Goal: Entertainment & Leisure: Consume media (video, audio)

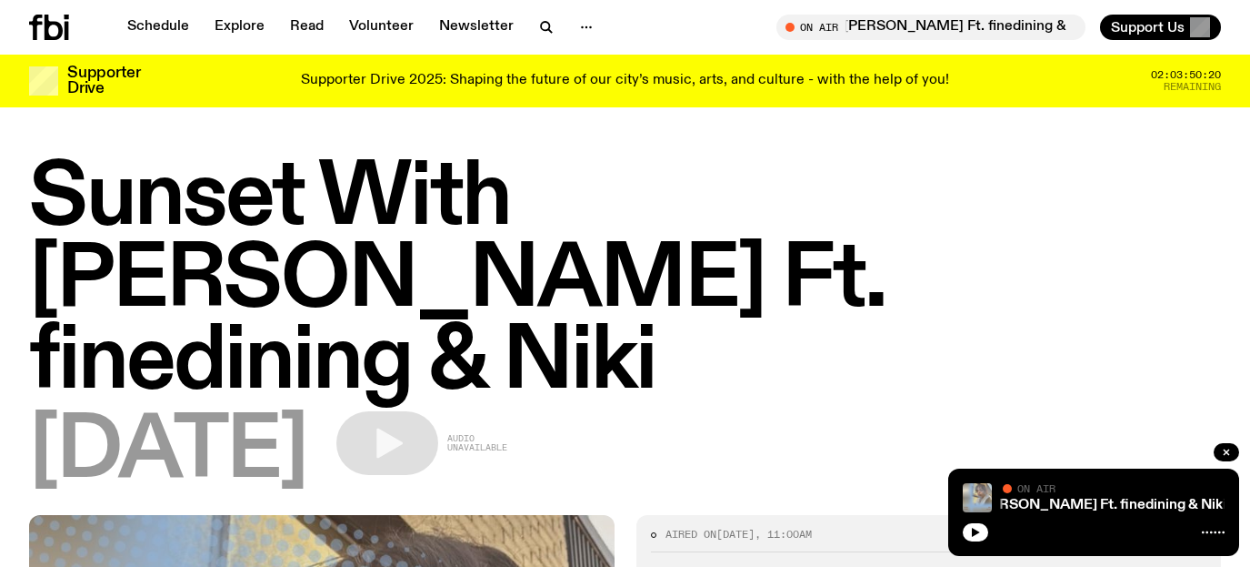
scroll to position [989, 0]
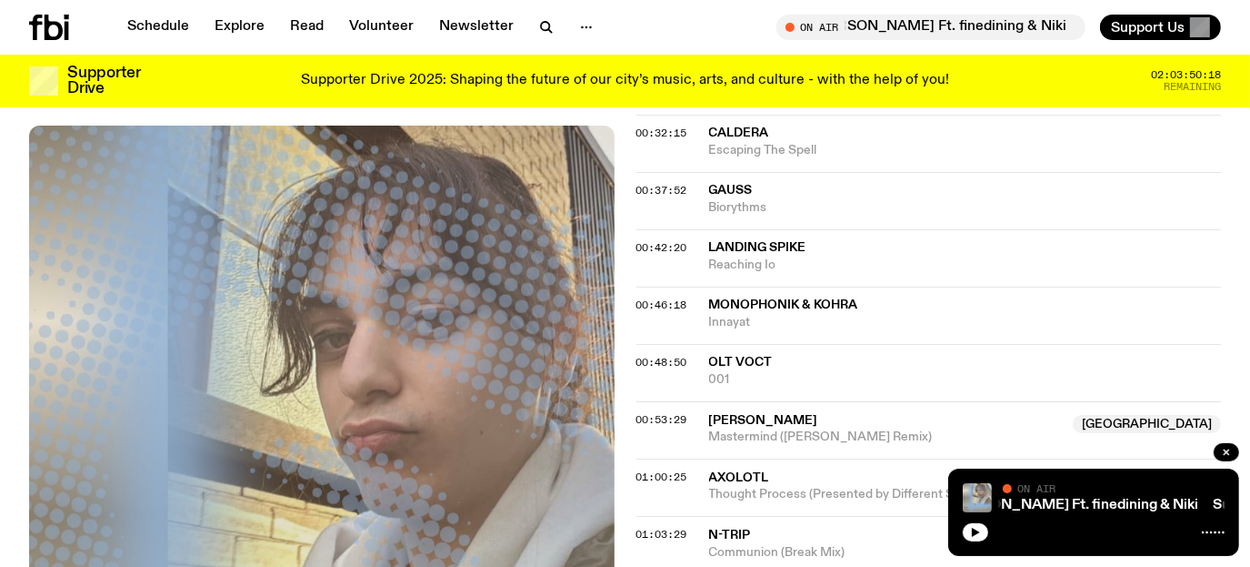
drag, startPoint x: 980, startPoint y: 533, endPoint x: 945, endPoint y: 494, distance: 52.8
click at [978, 530] on icon "button" at bounding box center [975, 532] width 11 height 11
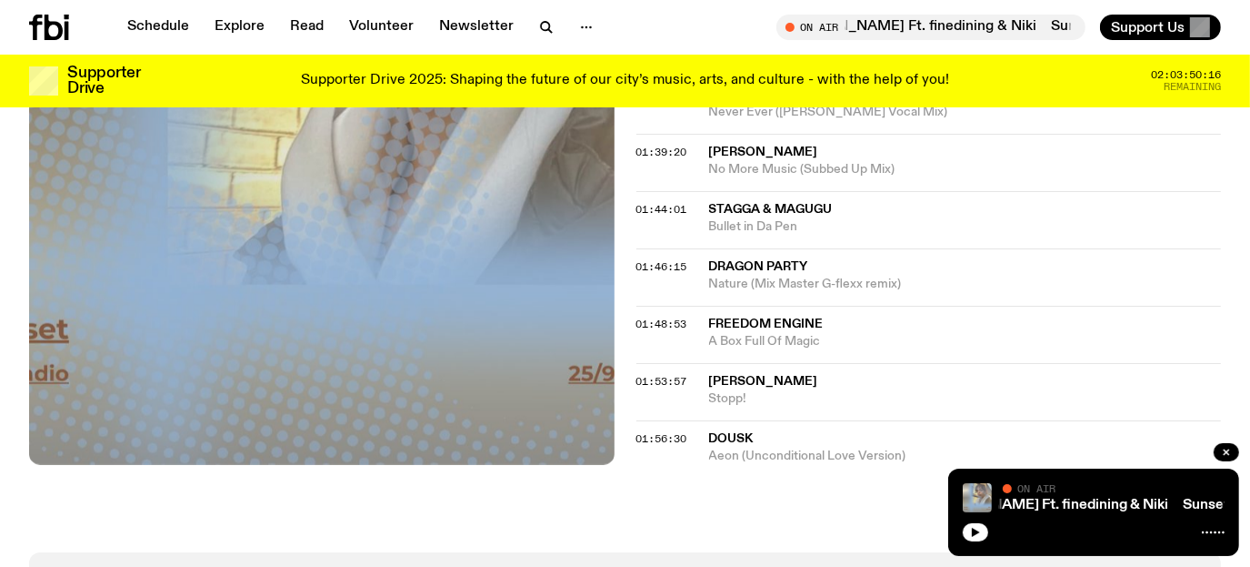
scroll to position [1990, 0]
click at [972, 527] on icon "button" at bounding box center [976, 531] width 8 height 9
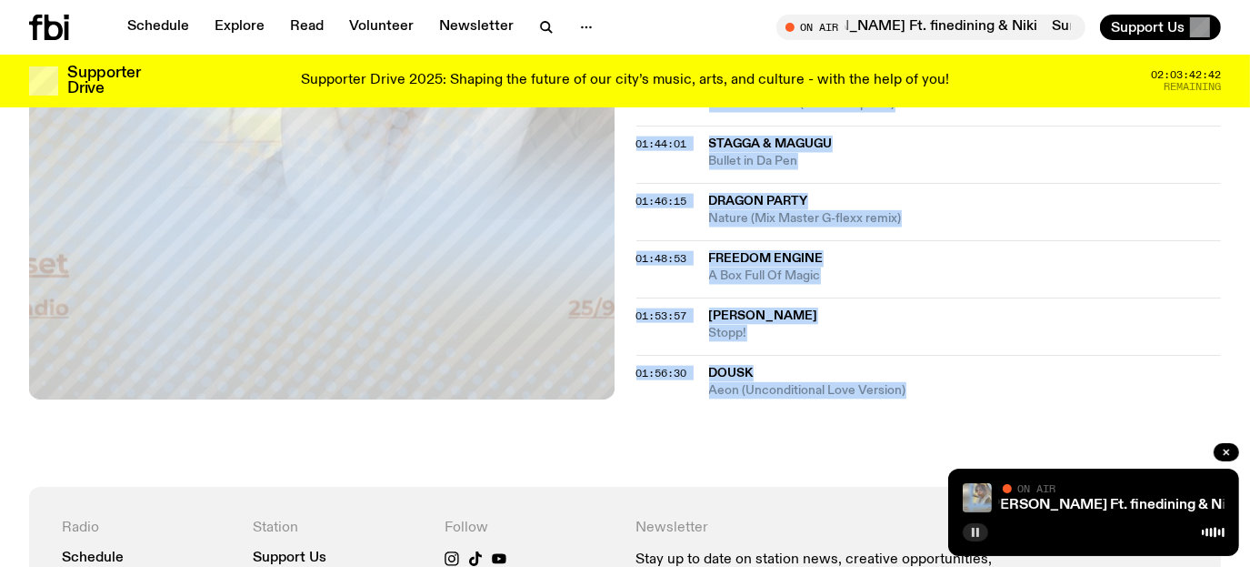
drag, startPoint x: 647, startPoint y: 258, endPoint x: 932, endPoint y: 305, distance: 289.3
copy div "Tracklist 00:12:01 Caldera Frog Valley 00:12:01 Guiseppe Falivene Polaris 00:16…"
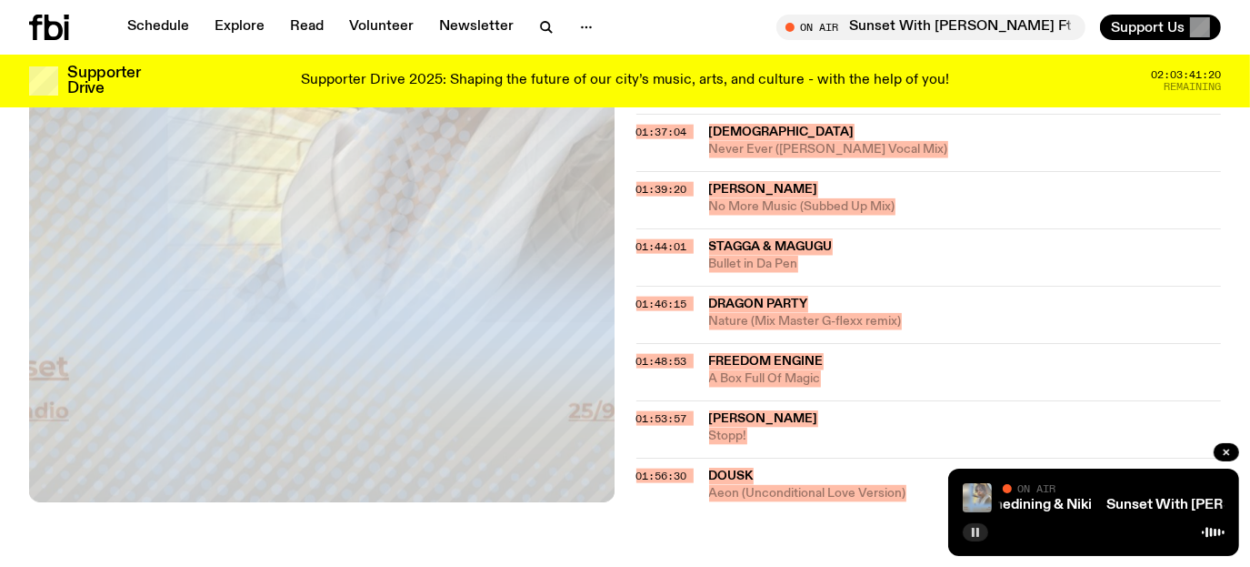
scroll to position [2085, 0]
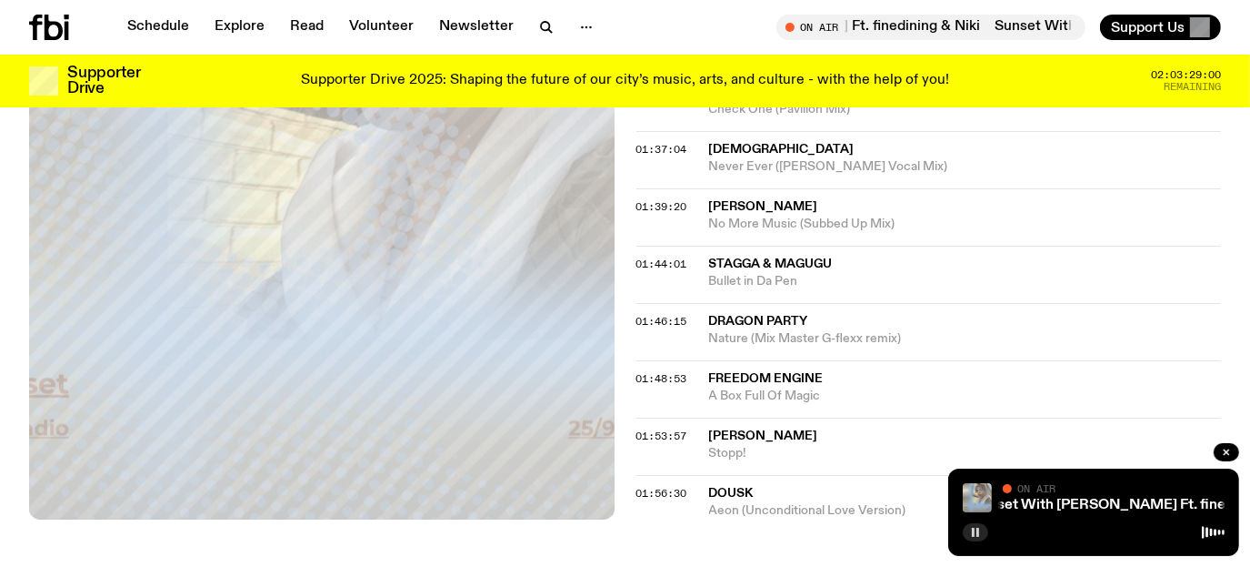
scroll to position [1903, 0]
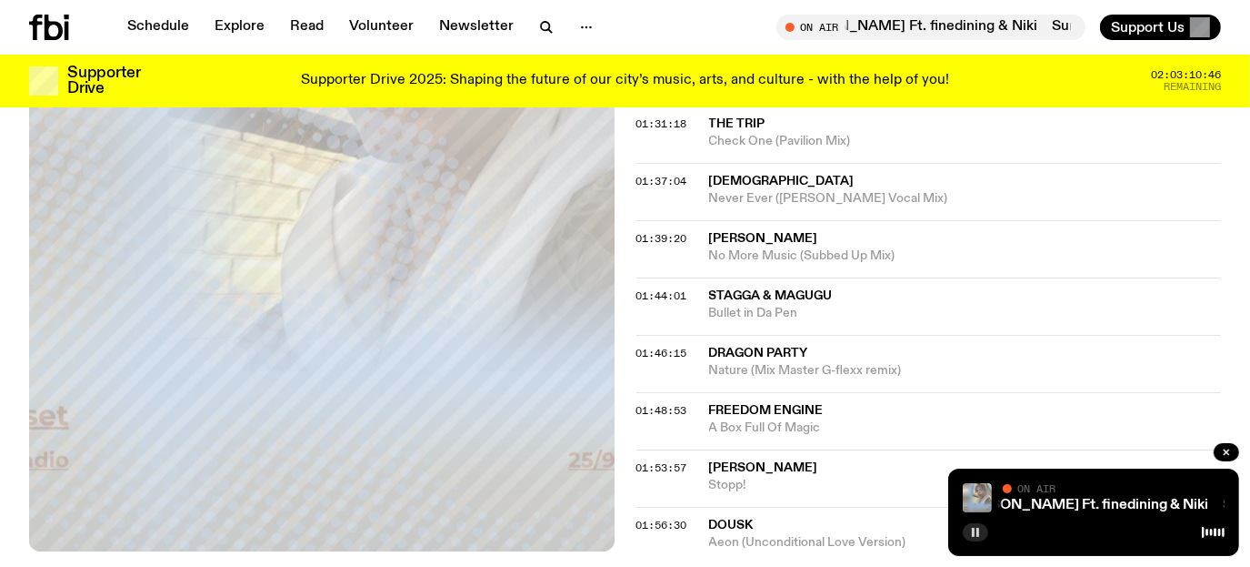
drag, startPoint x: 779, startPoint y: 486, endPoint x: 758, endPoint y: 482, distance: 22.1
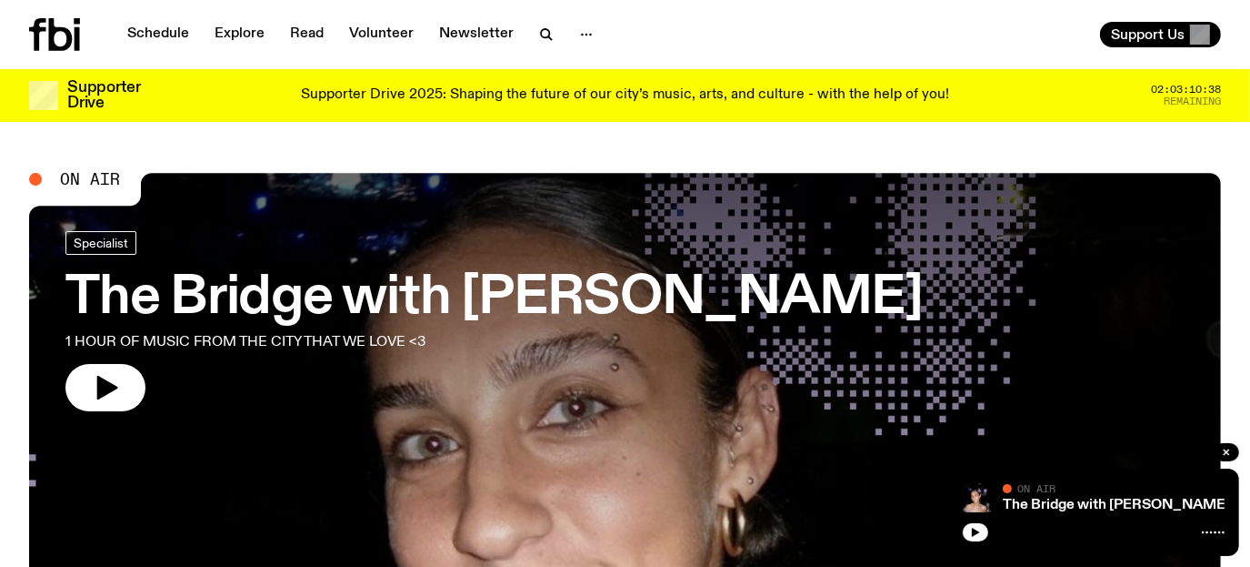
click at [336, 306] on h3 "The Bridge with [PERSON_NAME]" at bounding box center [494, 298] width 858 height 51
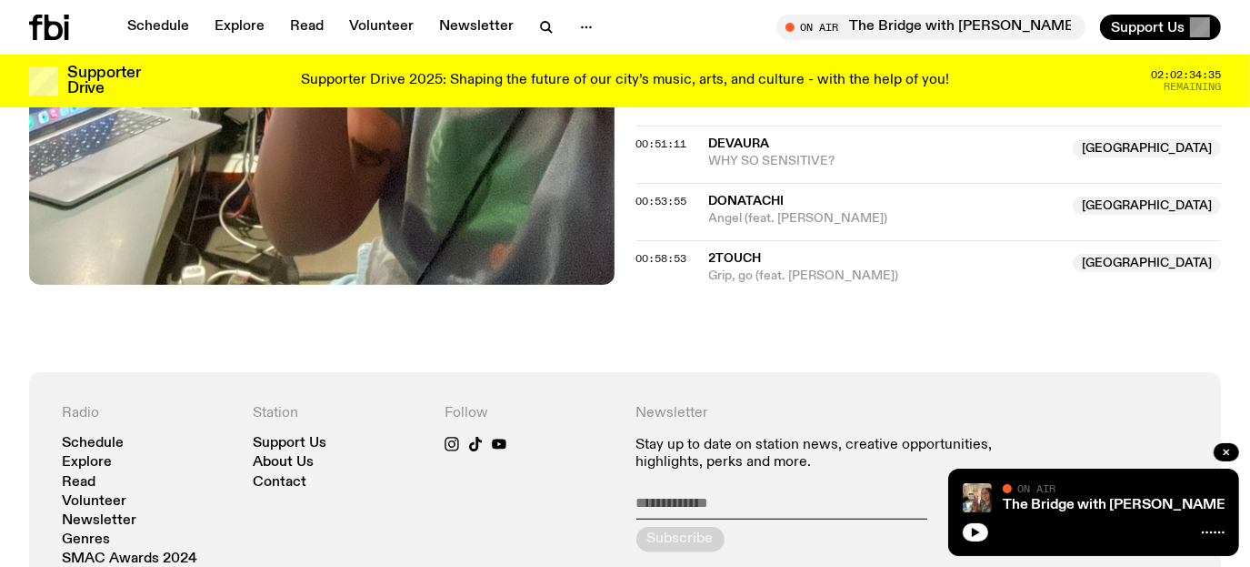
scroll to position [1175, 0]
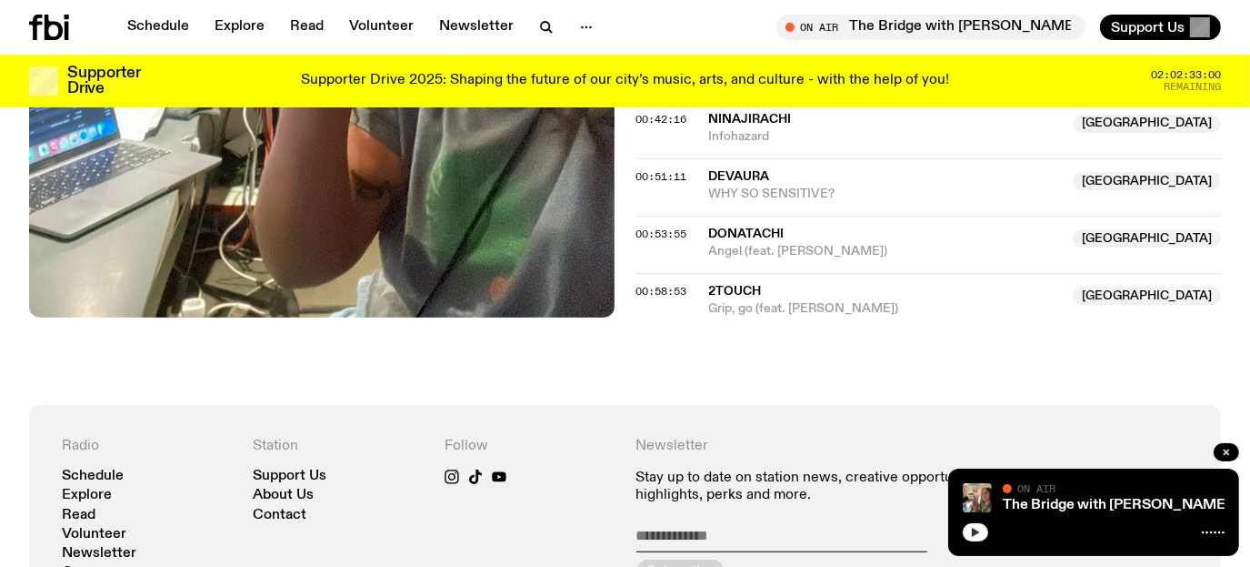
click at [982, 536] on button "button" at bounding box center [975, 532] width 25 height 18
click at [975, 530] on icon "button" at bounding box center [976, 531] width 8 height 9
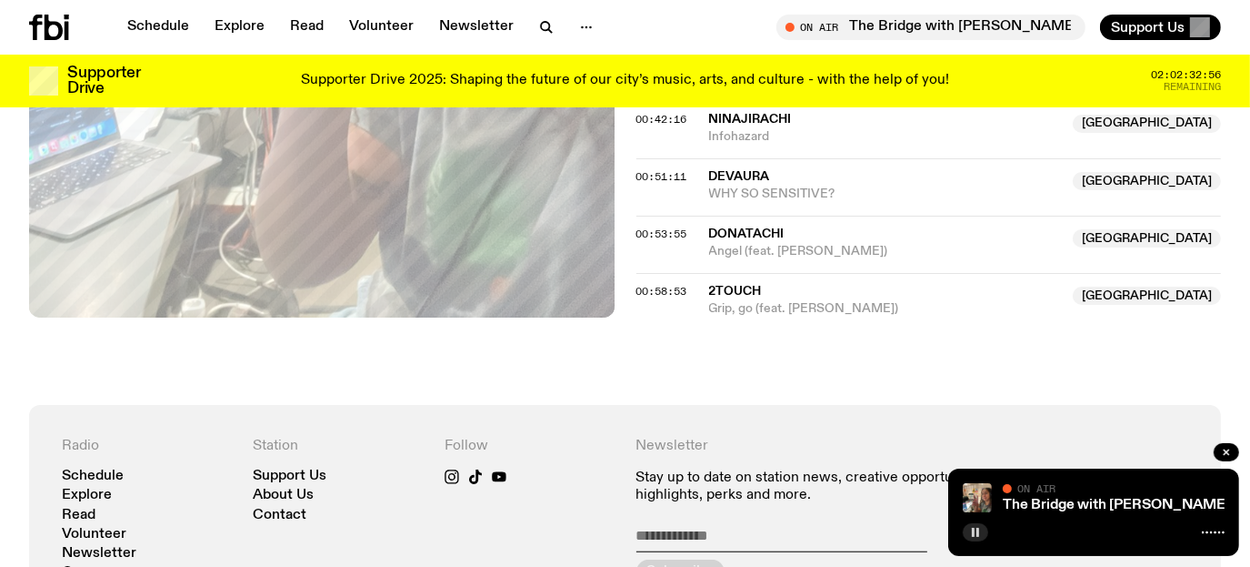
click at [978, 536] on rect "button" at bounding box center [978, 531] width 3 height 9
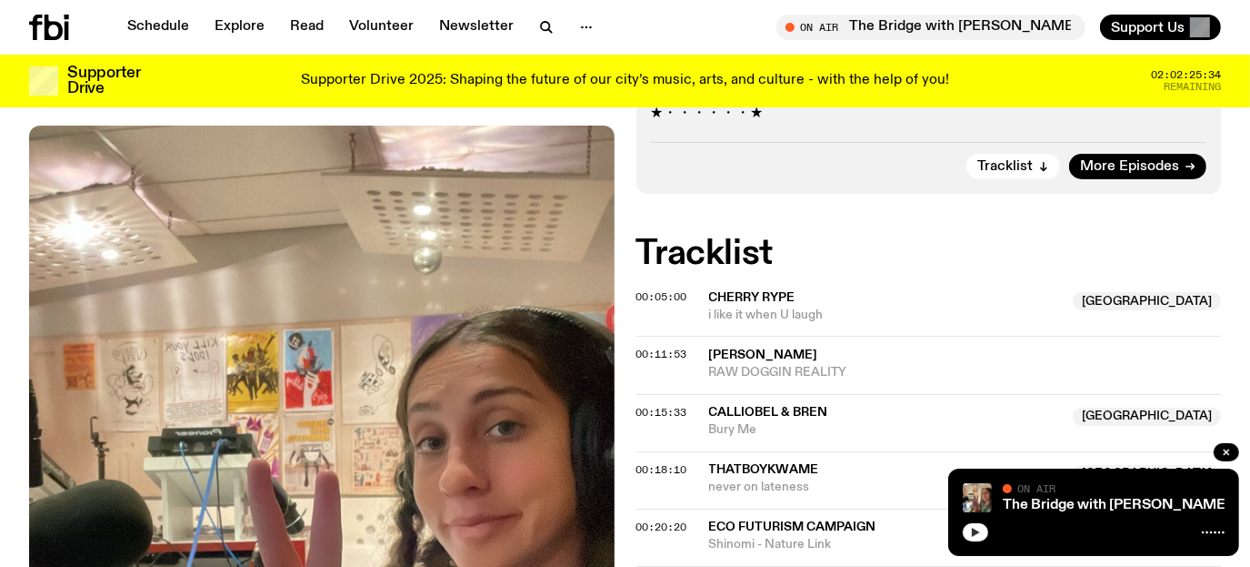
scroll to position [720, 0]
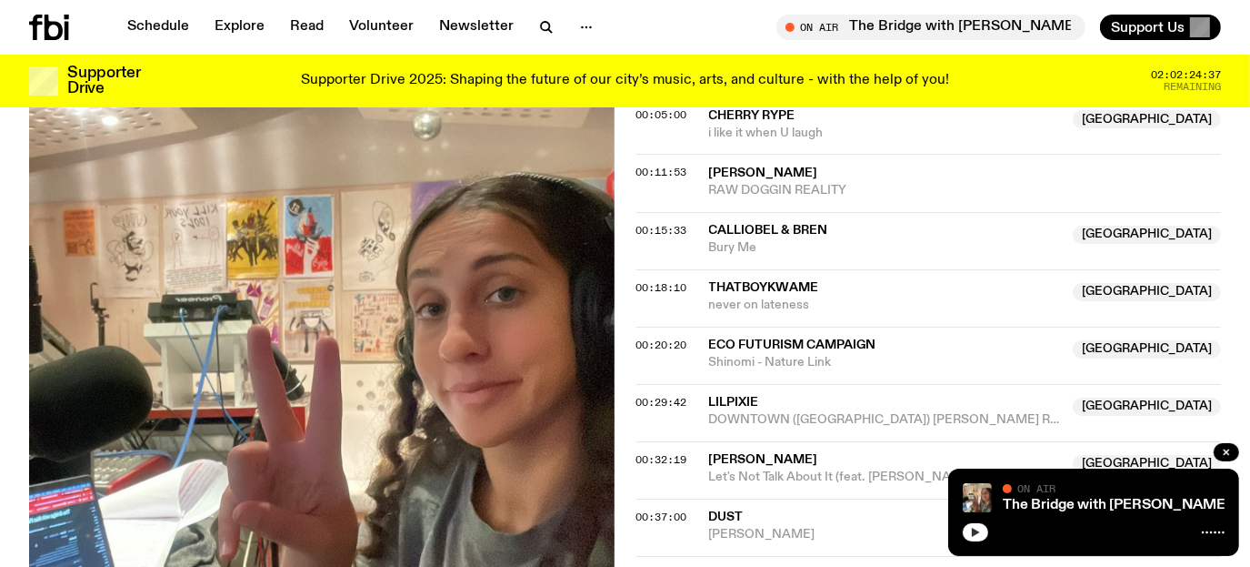
drag, startPoint x: 64, startPoint y: 32, endPoint x: 85, endPoint y: 43, distance: 23.6
click at [64, 32] on icon at bounding box center [49, 27] width 40 height 25
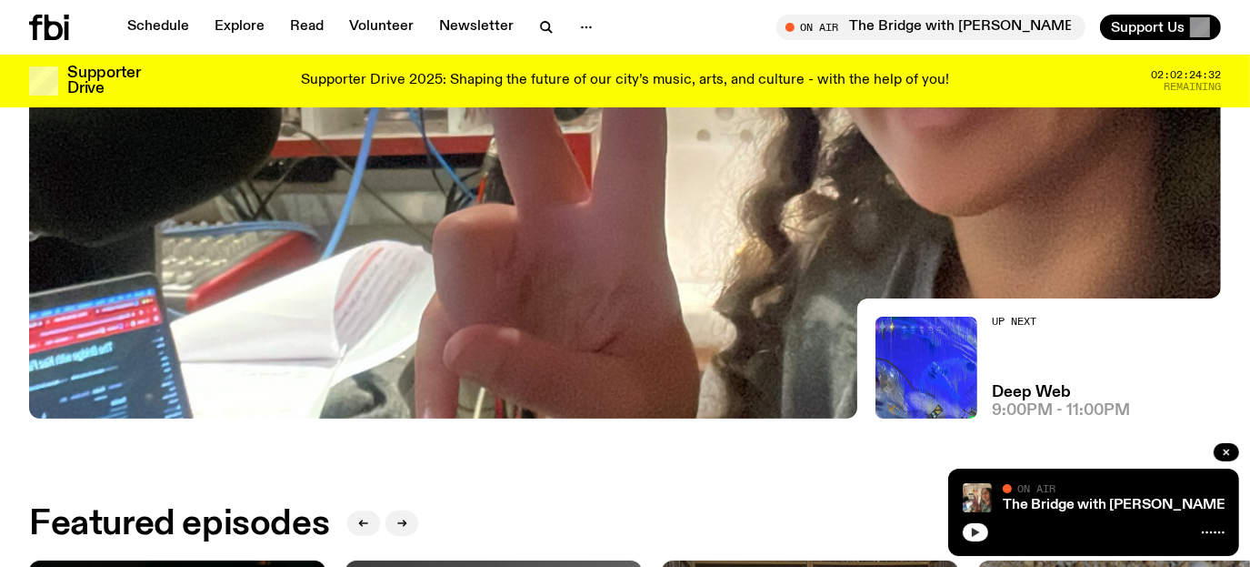
scroll to position [532, 0]
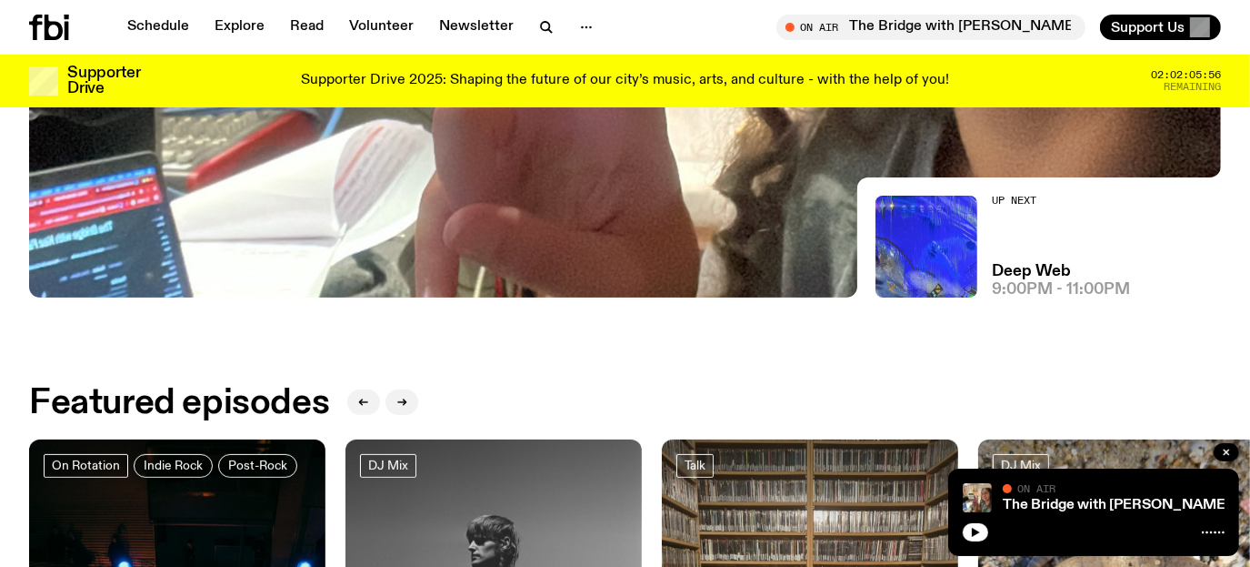
click at [982, 528] on button "button" at bounding box center [975, 532] width 25 height 18
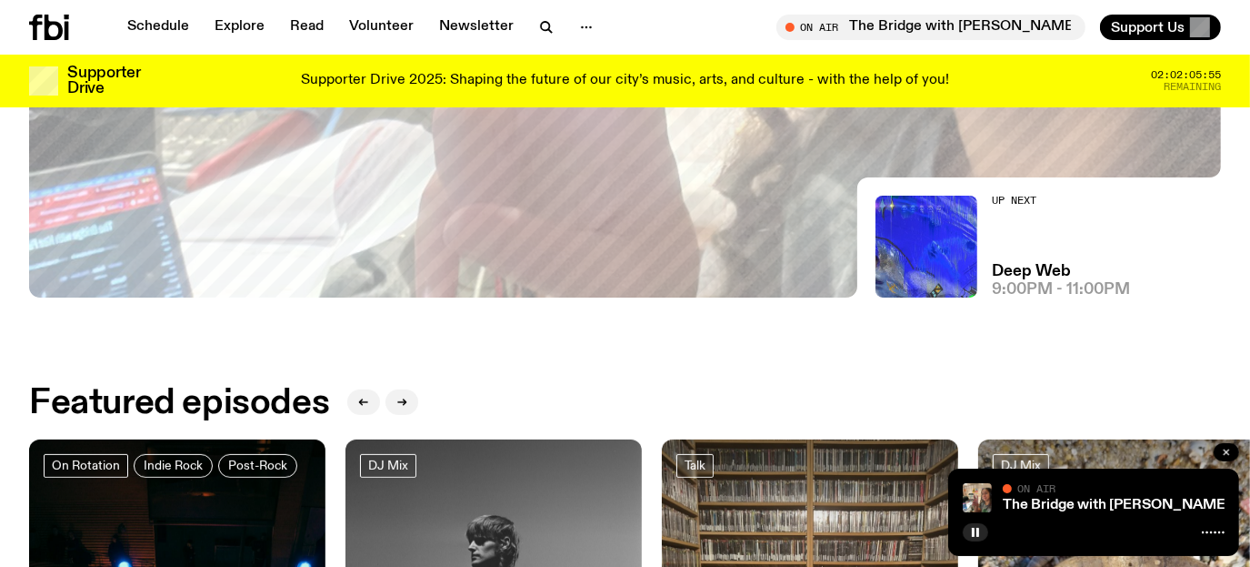
click at [1233, 455] on button "button" at bounding box center [1226, 452] width 25 height 18
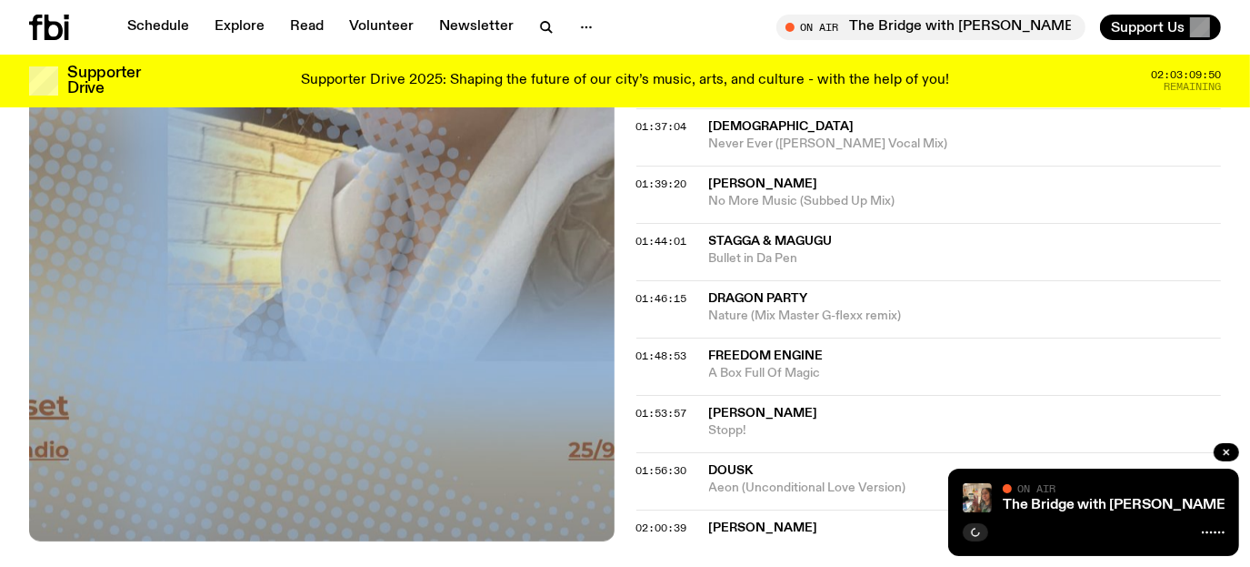
scroll to position [1992, 0]
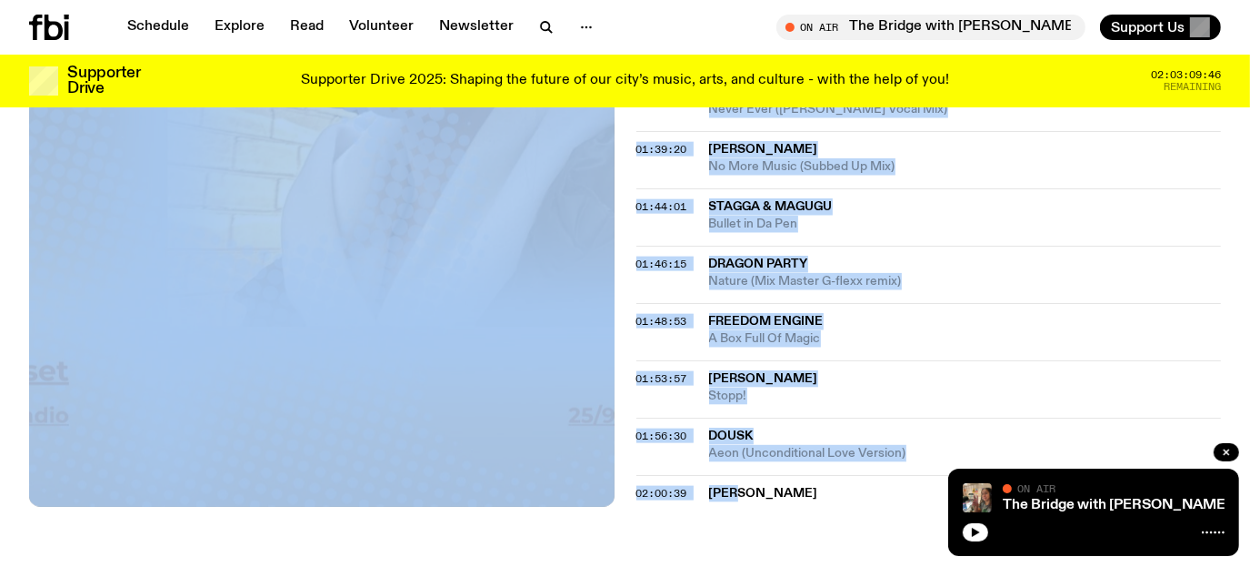
drag, startPoint x: 617, startPoint y: 407, endPoint x: 904, endPoint y: 424, distance: 286.9
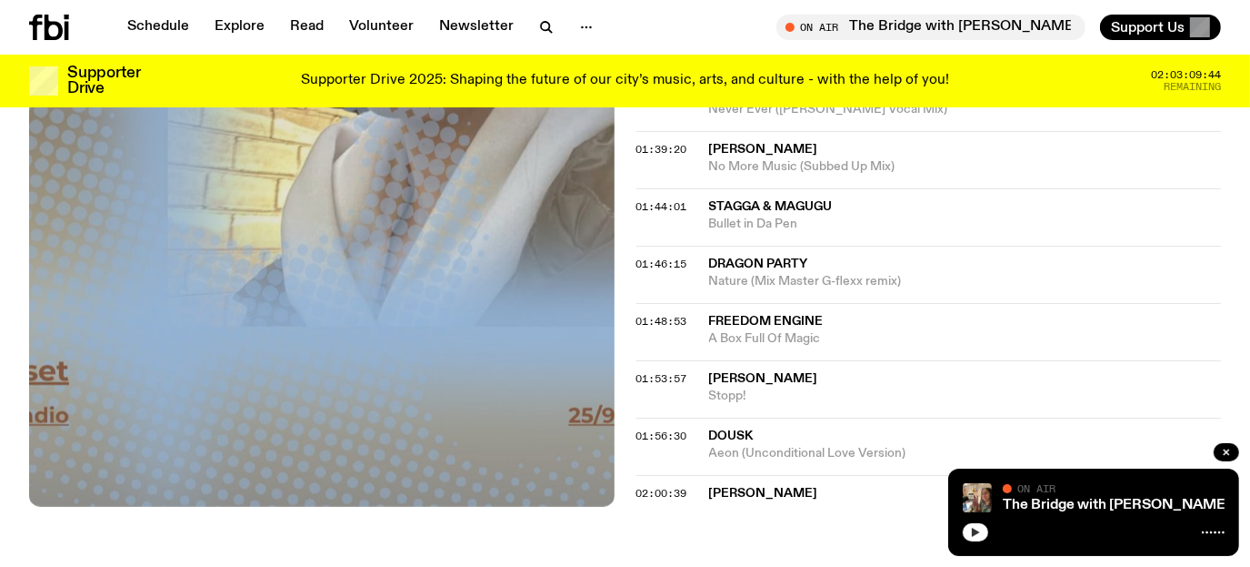
click at [965, 528] on button "button" at bounding box center [975, 532] width 25 height 18
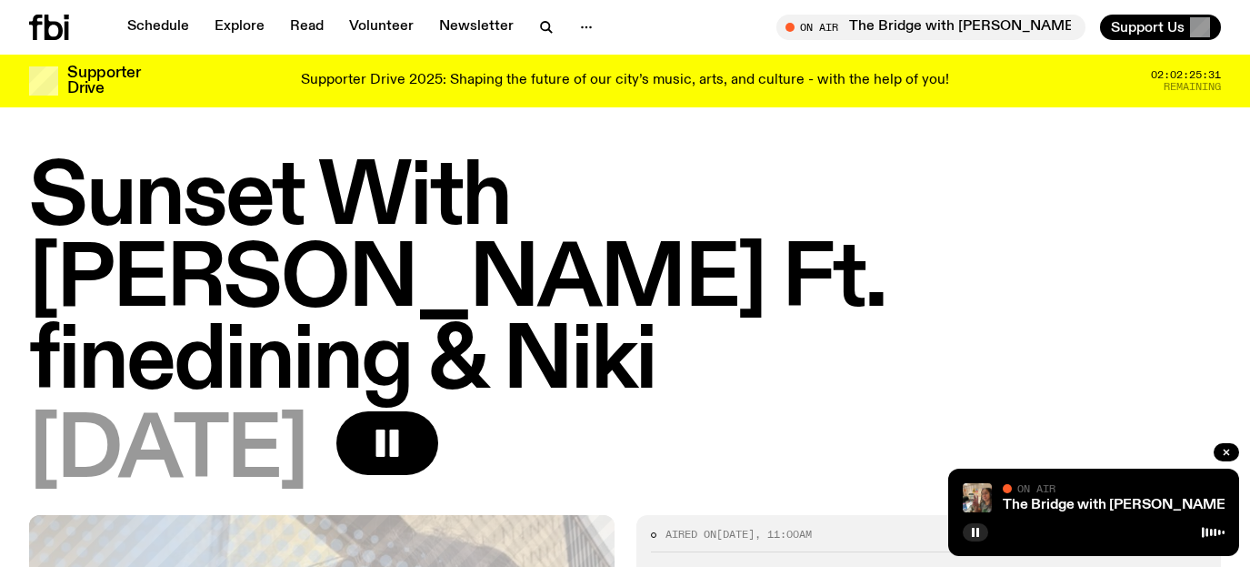
scroll to position [1992, 0]
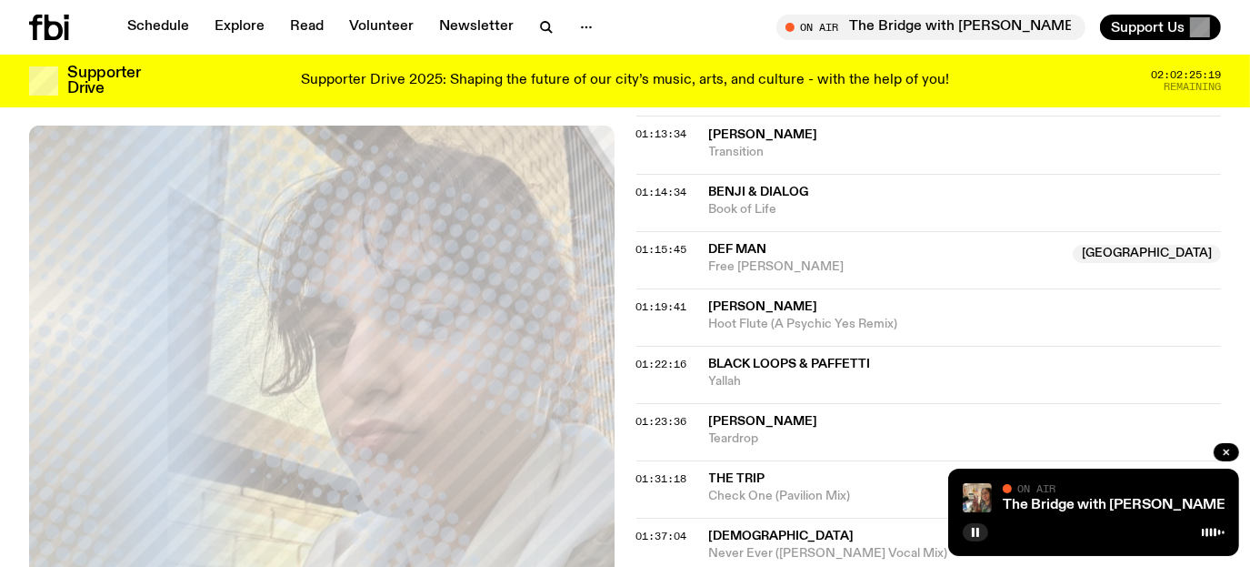
scroll to position [1538, 0]
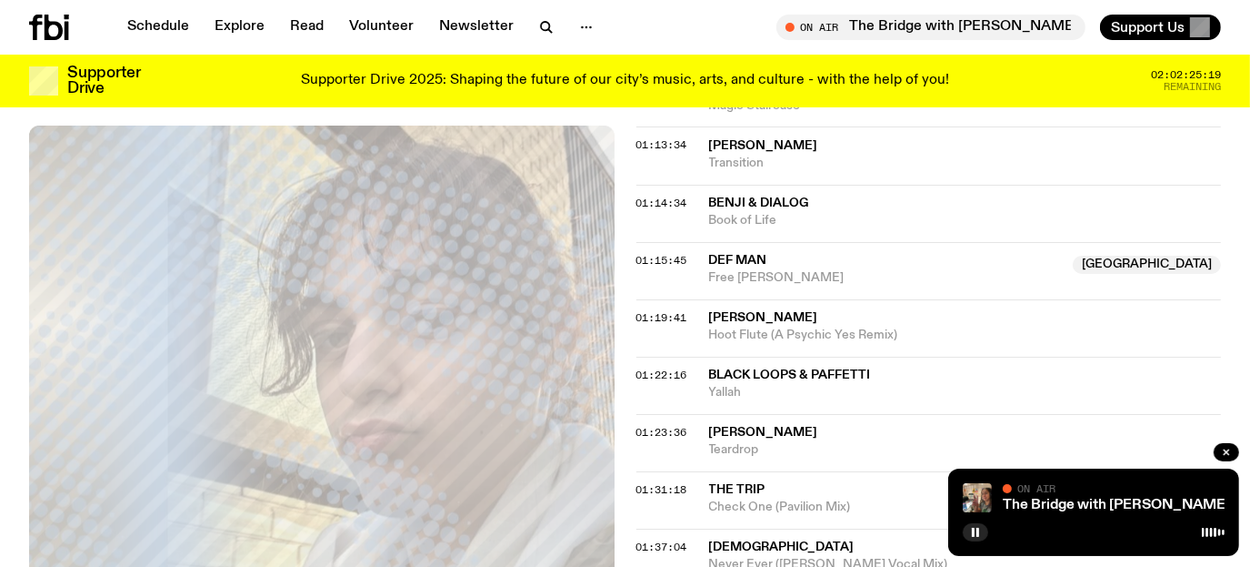
click at [41, 33] on icon at bounding box center [49, 27] width 40 height 25
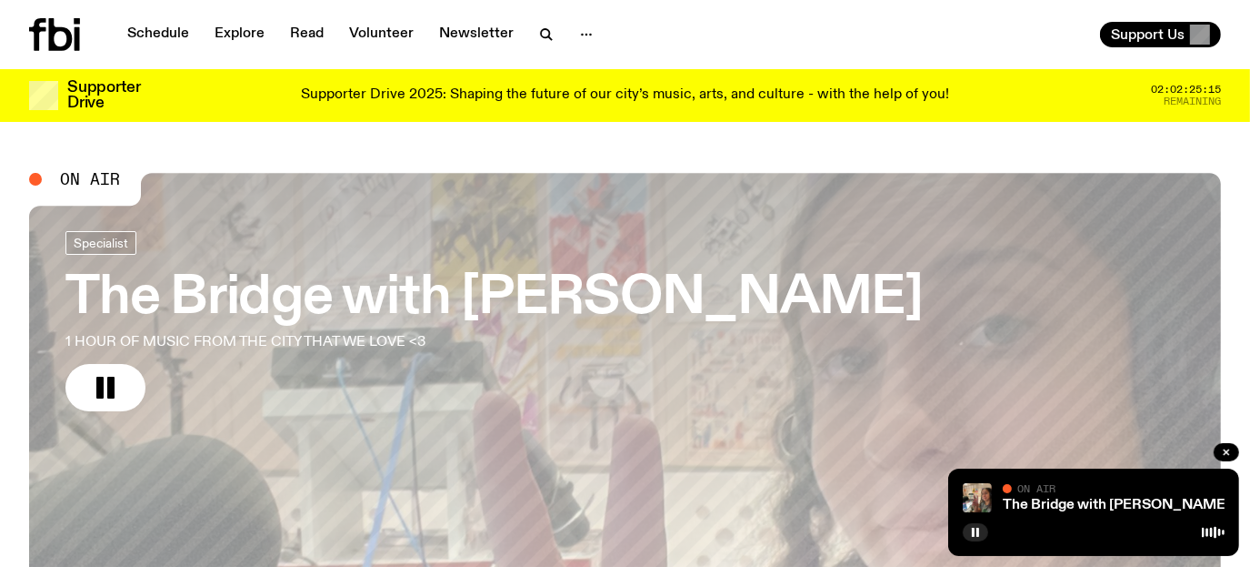
click at [417, 297] on h3 "The Bridge with [PERSON_NAME]" at bounding box center [494, 298] width 858 height 51
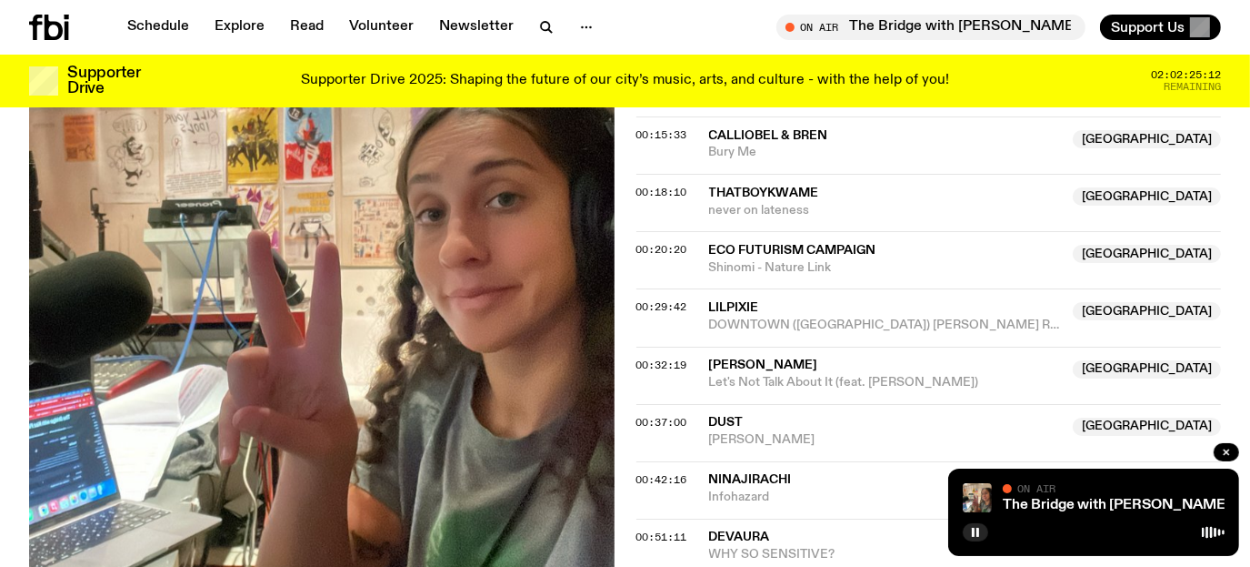
scroll to position [1171, 0]
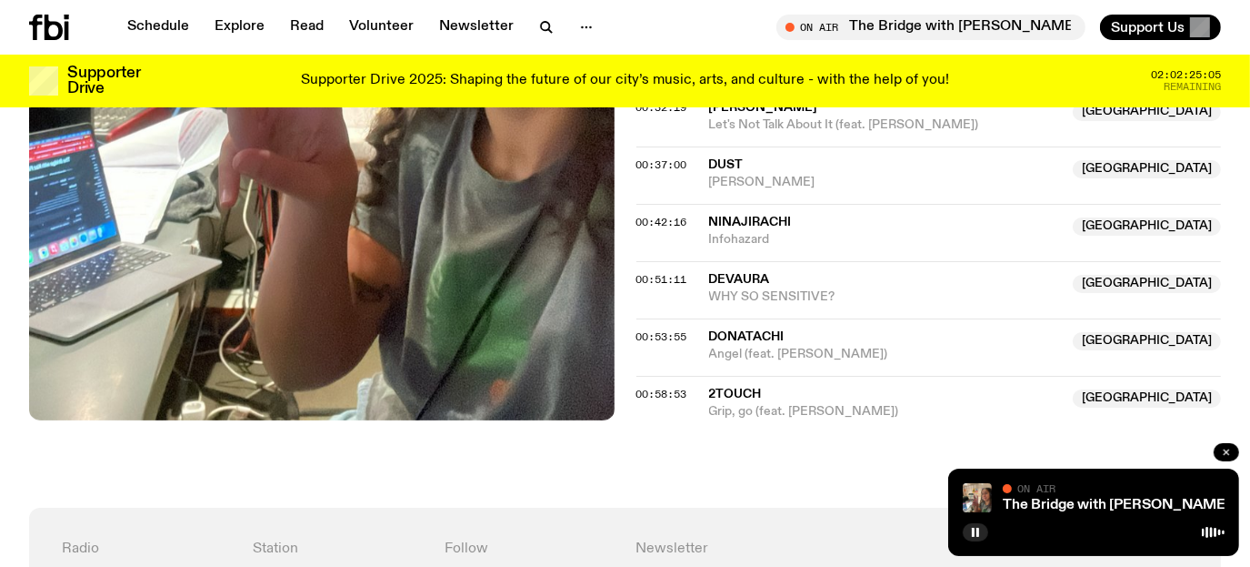
click at [1232, 454] on button "button" at bounding box center [1226, 452] width 25 height 18
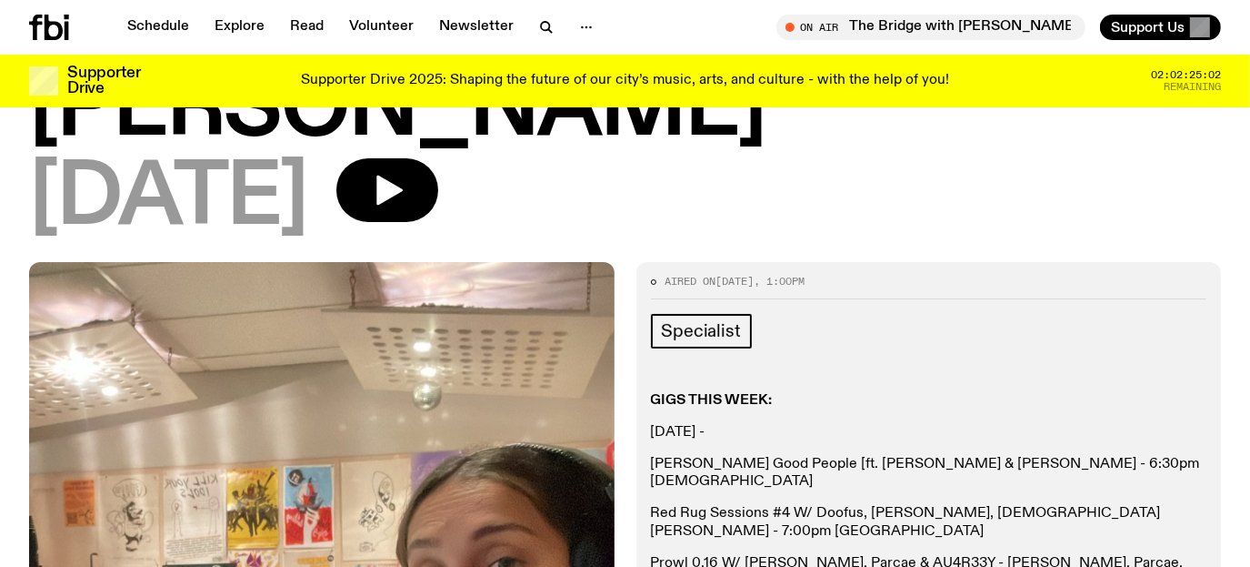
scroll to position [0, 0]
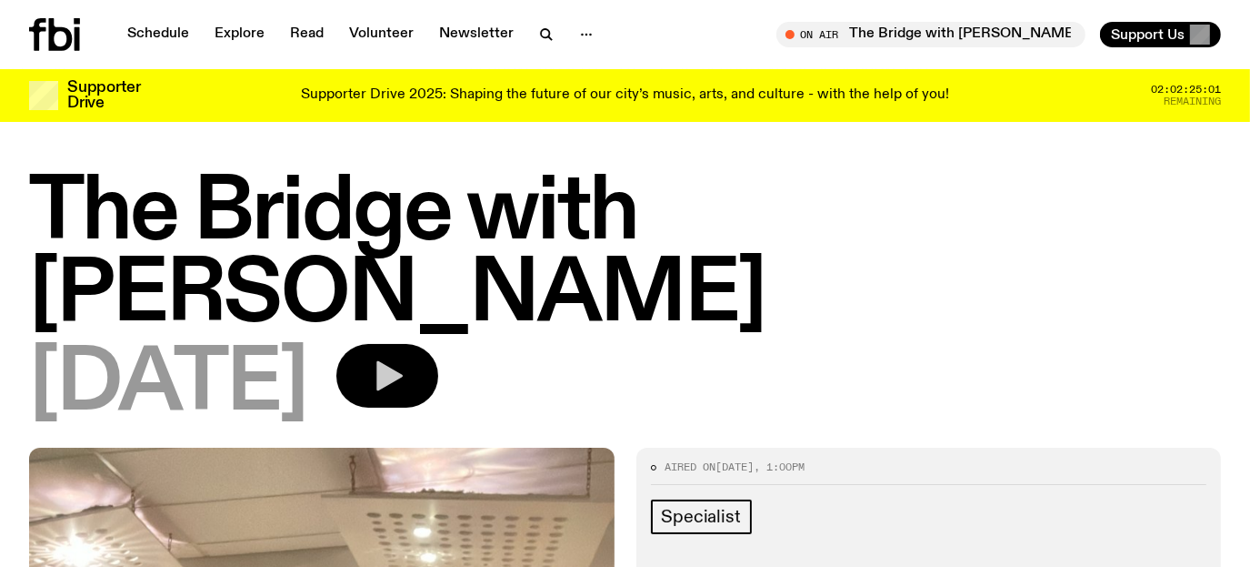
drag, startPoint x: 450, startPoint y: 296, endPoint x: 676, endPoint y: 391, distance: 244.6
click at [403, 361] on icon "button" at bounding box center [389, 376] width 26 height 30
